Goal: Information Seeking & Learning: Learn about a topic

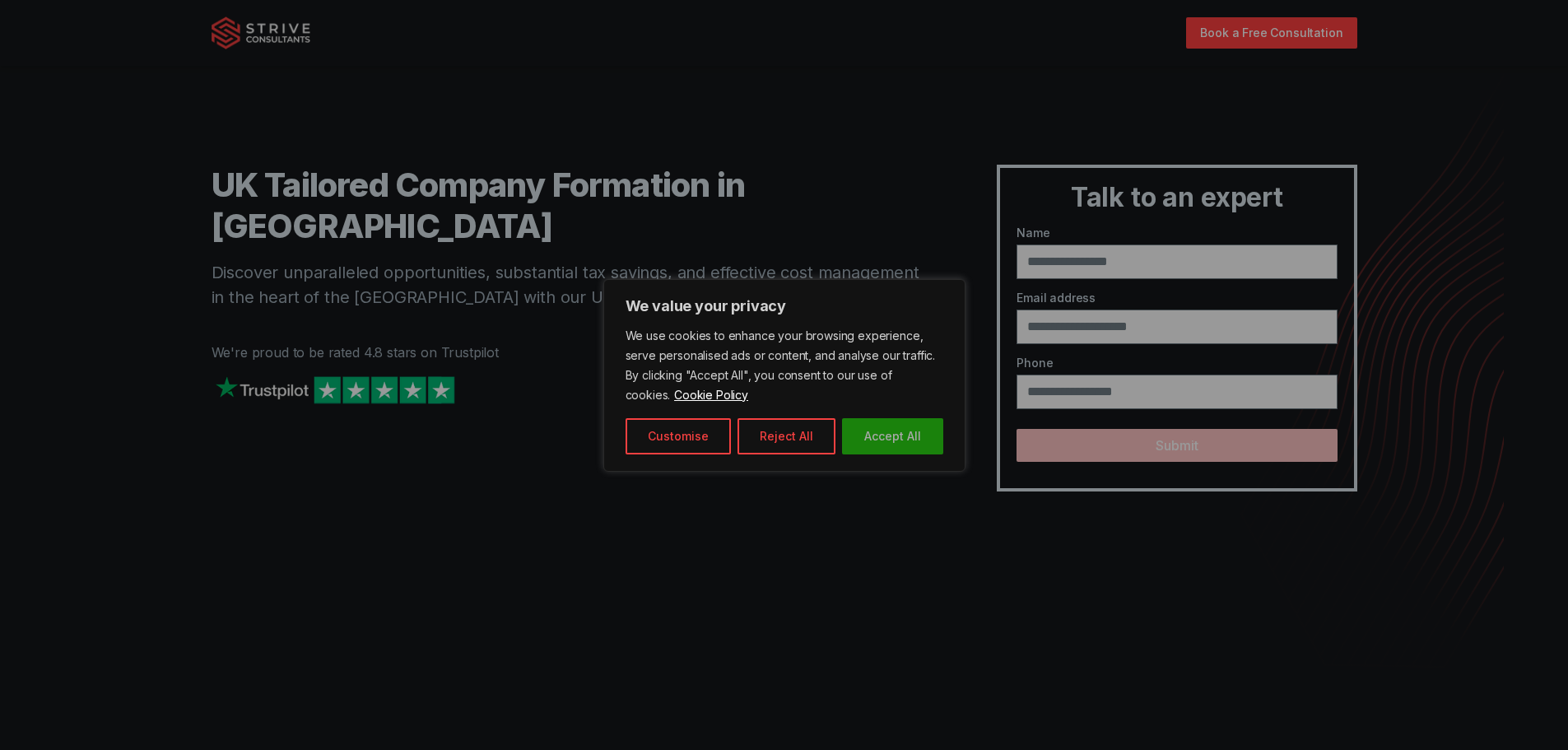
click at [892, 426] on button "Accept All" at bounding box center [892, 436] width 102 height 36
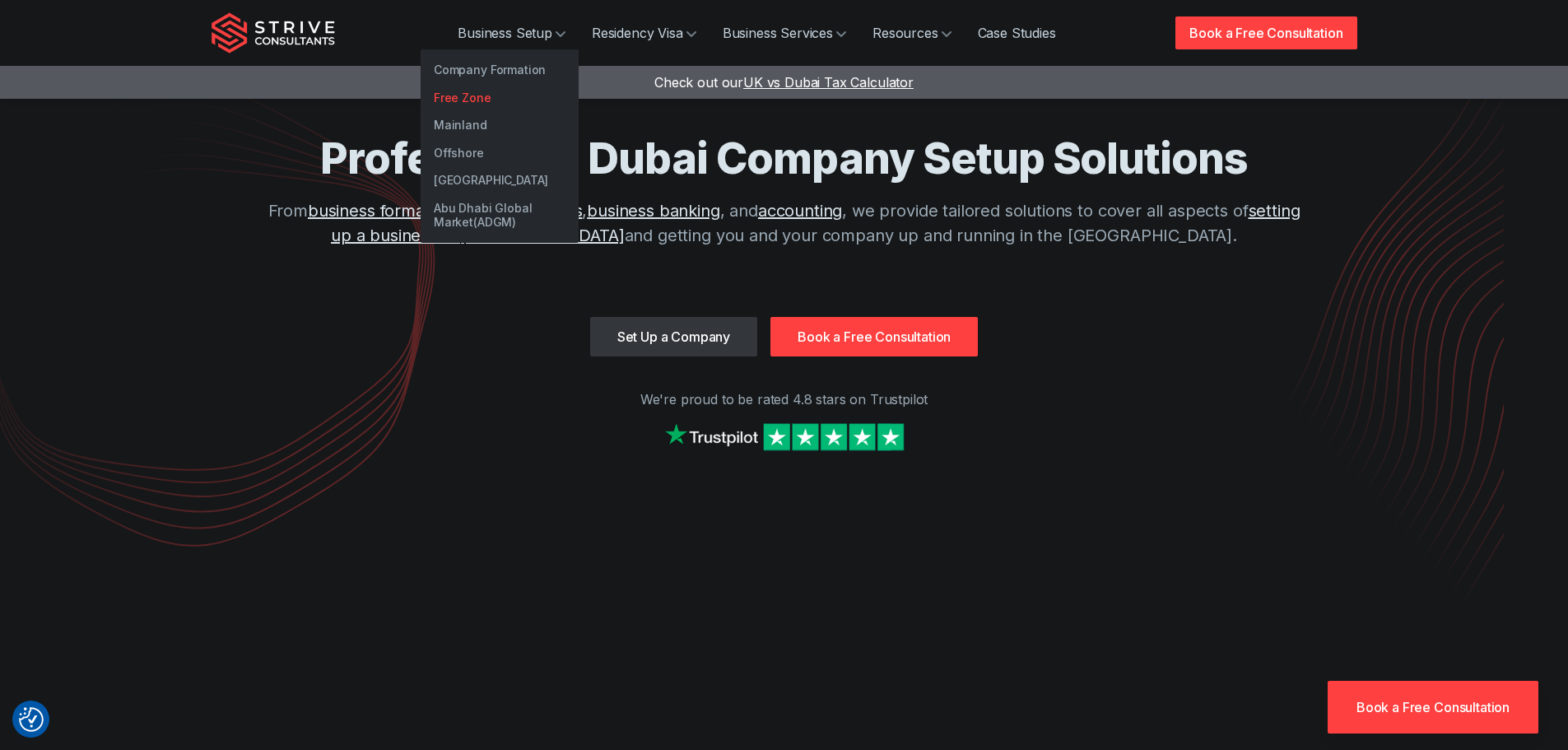
click at [461, 97] on link "Free Zone" at bounding box center [500, 98] width 158 height 28
click at [486, 62] on link "Company Formation" at bounding box center [500, 69] width 158 height 28
